Goal: Task Accomplishment & Management: Manage account settings

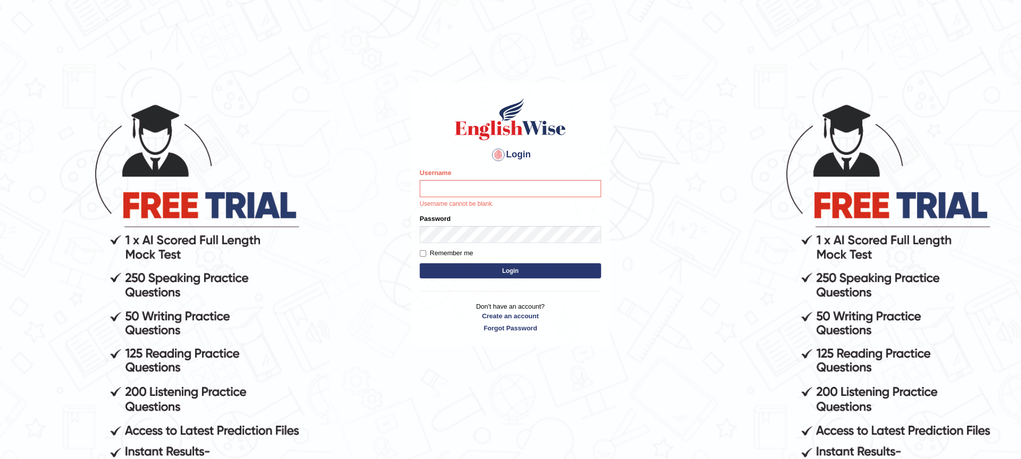
click at [440, 153] on h4 "Login" at bounding box center [510, 155] width 181 height 16
click at [458, 195] on input "Username" at bounding box center [510, 188] width 181 height 17
type input "9bands"
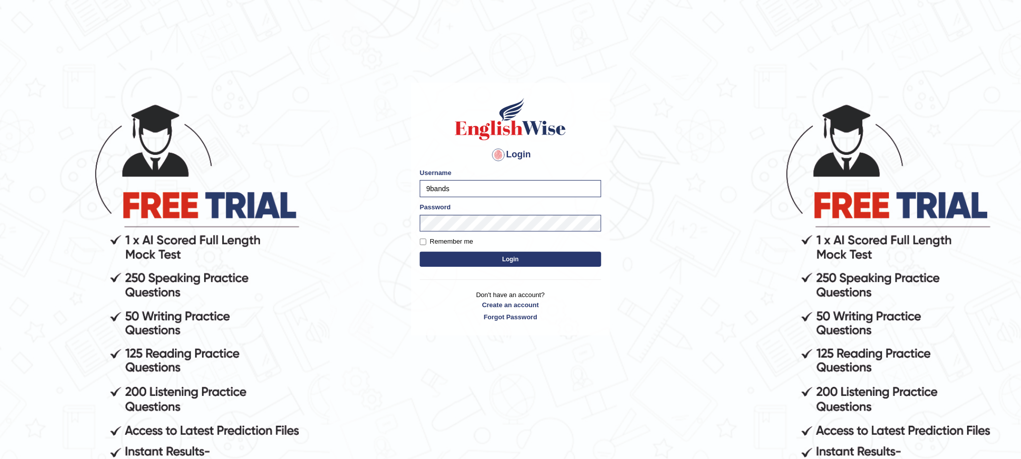
click at [499, 256] on button "Login" at bounding box center [510, 258] width 181 height 15
